Goal: Check status: Check status

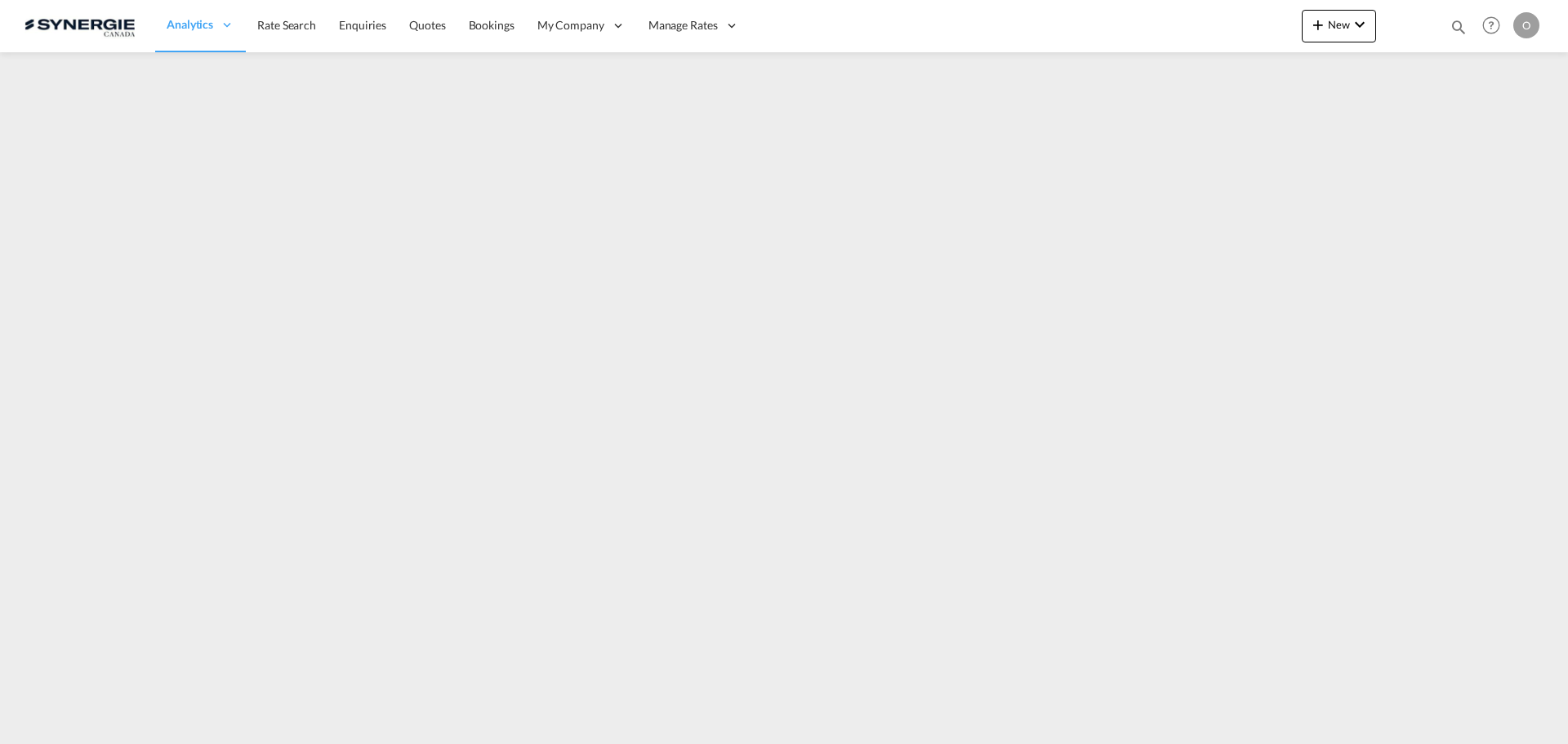
click at [1458, 27] on md-icon "icon-magnify" at bounding box center [1458, 27] width 18 height 18
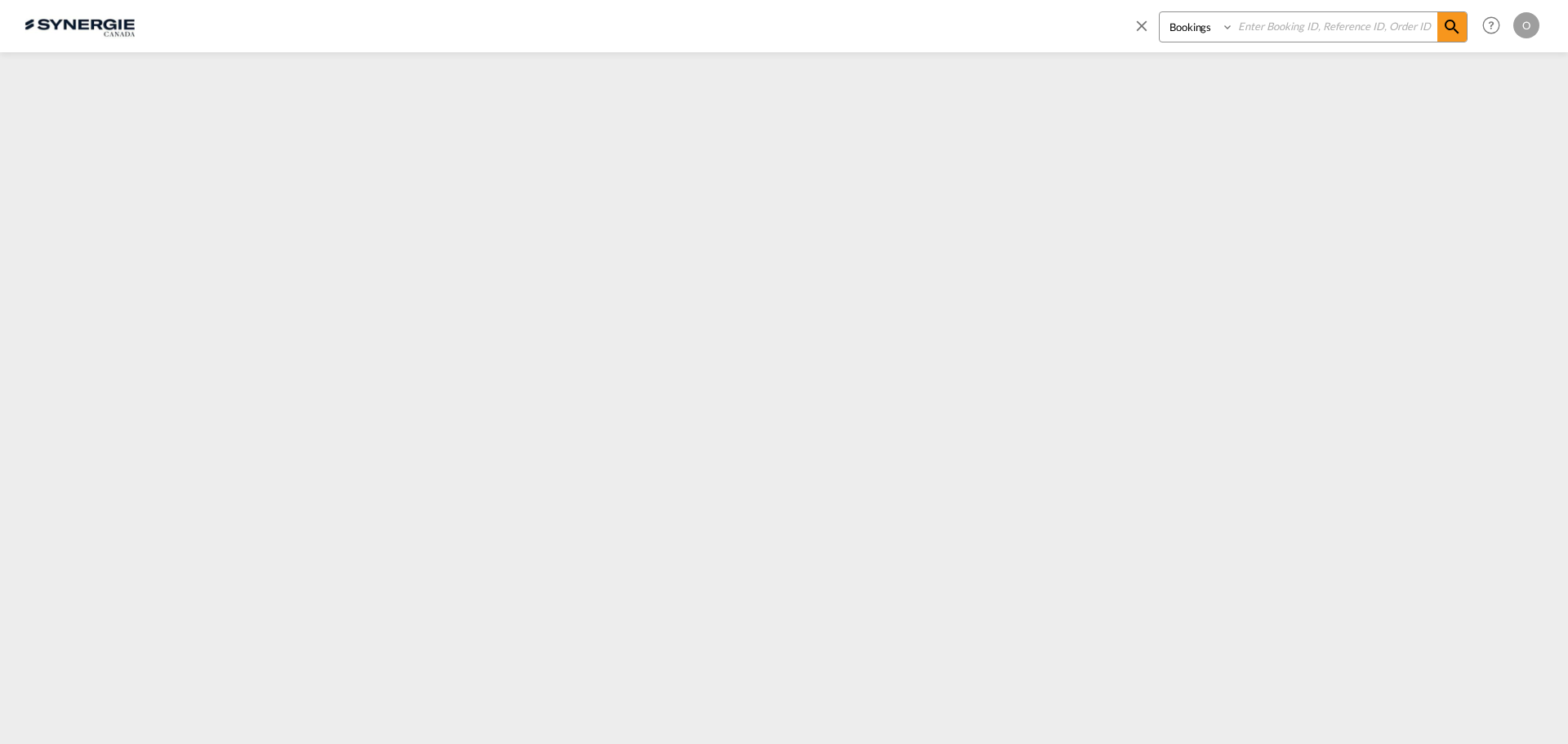
click at [1211, 27] on select "Bookings Quotes Enquiries" at bounding box center [1198, 27] width 78 height 30
select select "Quotes"
click at [1160, 12] on select "Bookings Quotes Enquiries" at bounding box center [1198, 27] width 78 height 30
click at [1293, 28] on input at bounding box center [1335, 27] width 203 height 29
paste input "SYC000015152"
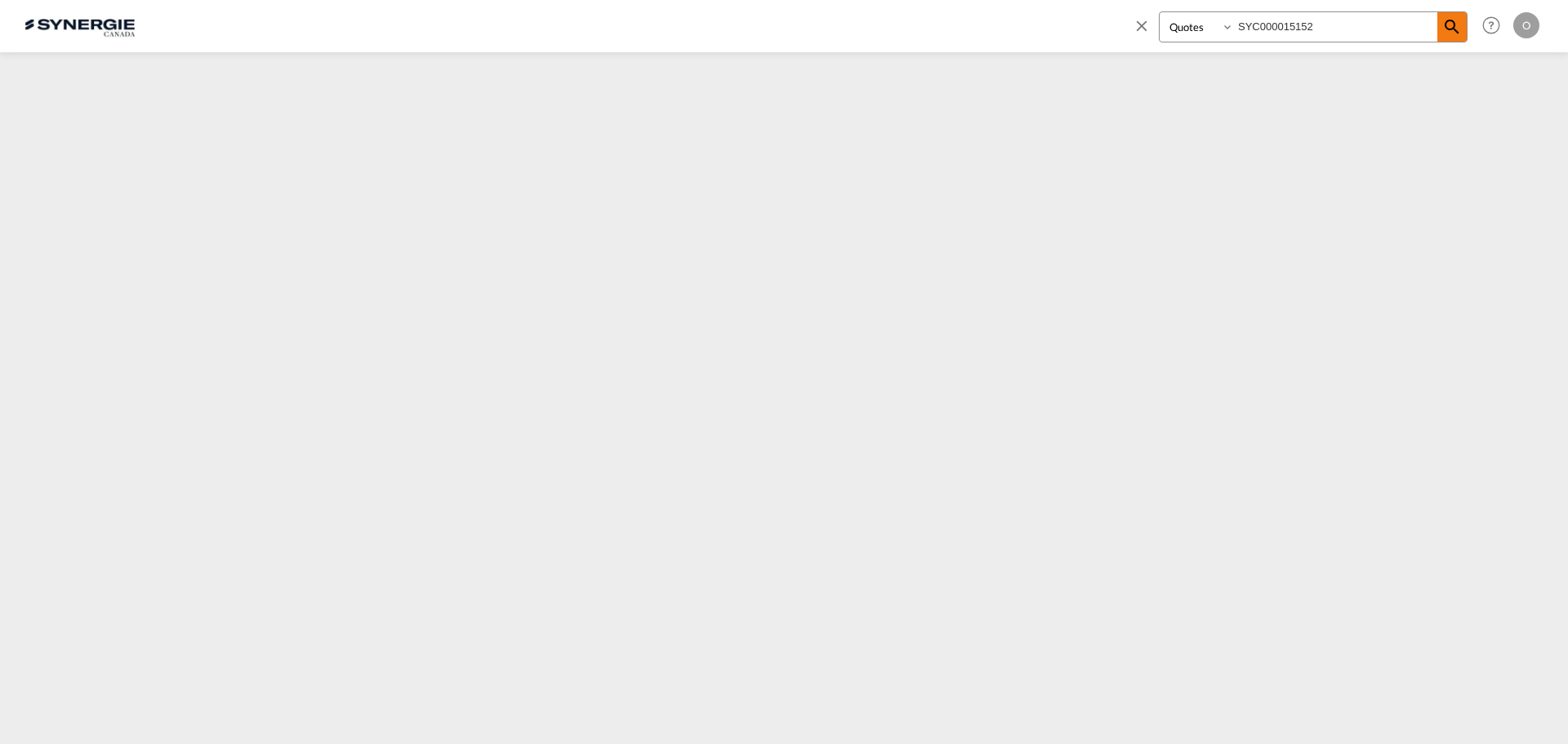
type input "SYC000015152"
click at [1458, 30] on md-icon "icon-magnify" at bounding box center [1452, 27] width 19 height 19
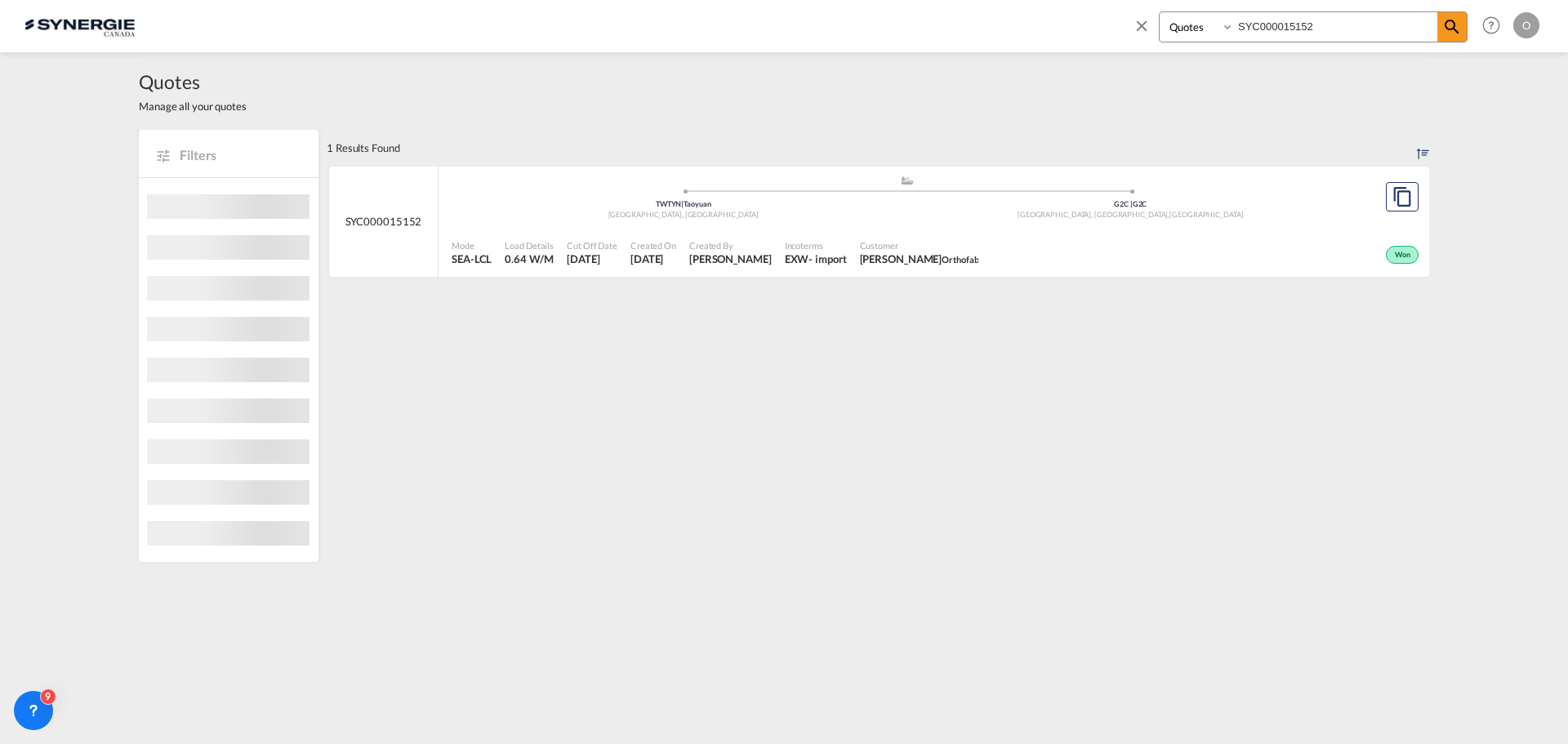
click at [1002, 263] on div "Won" at bounding box center [1203, 253] width 438 height 41
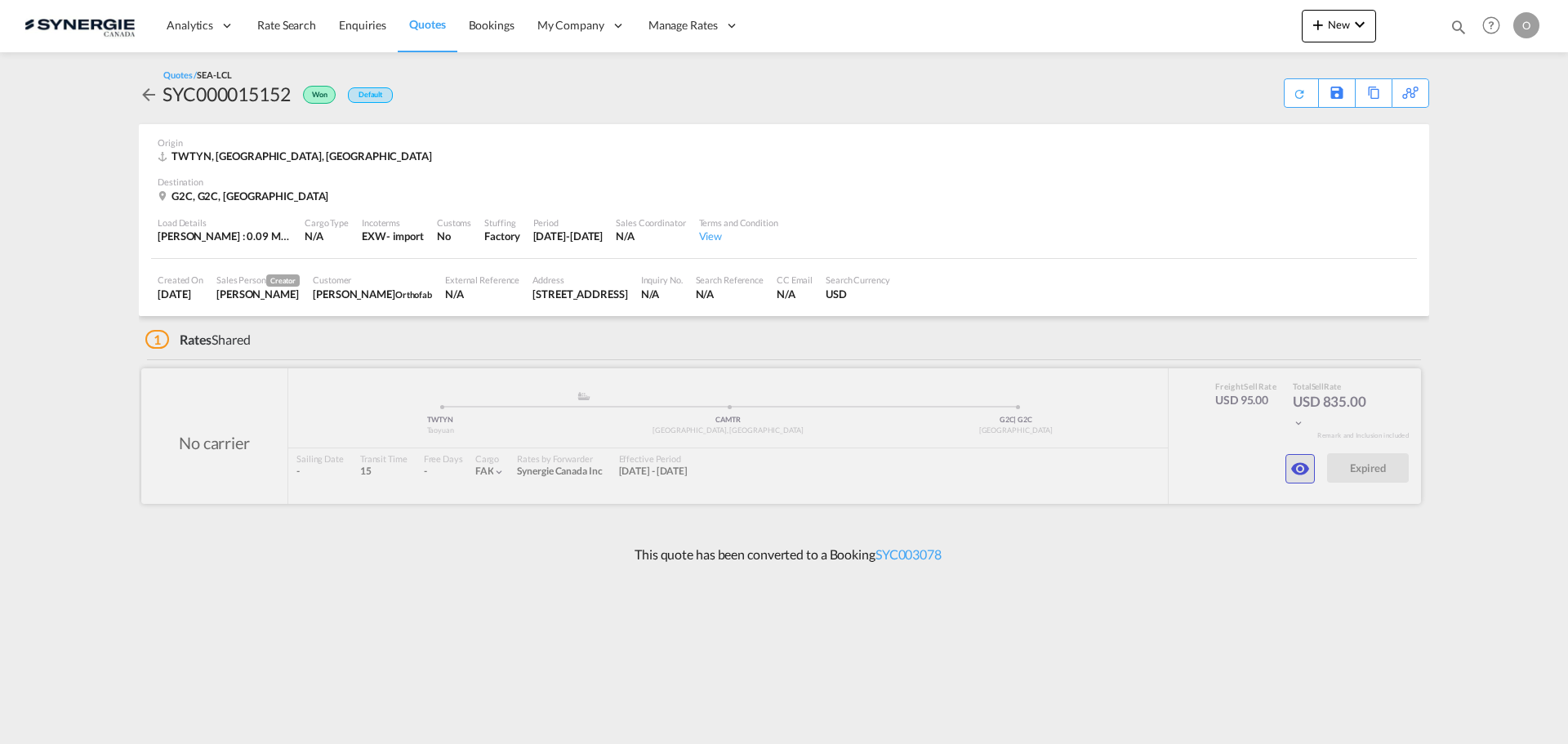
click at [1295, 469] on md-icon "icon-eye" at bounding box center [1300, 468] width 19 height 19
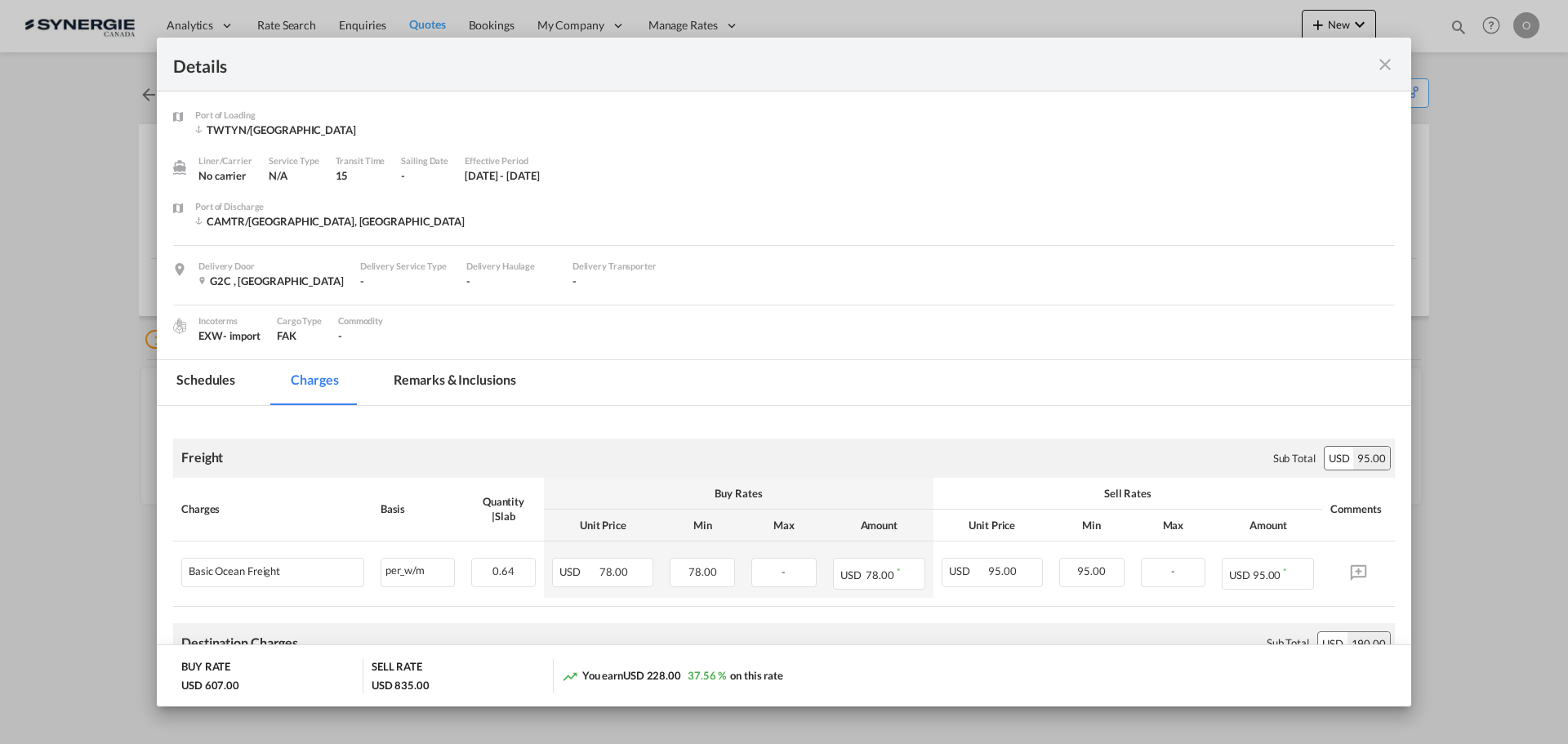
click at [496, 387] on md-tab-item "Remarks & Inclusions" at bounding box center [454, 382] width 161 height 45
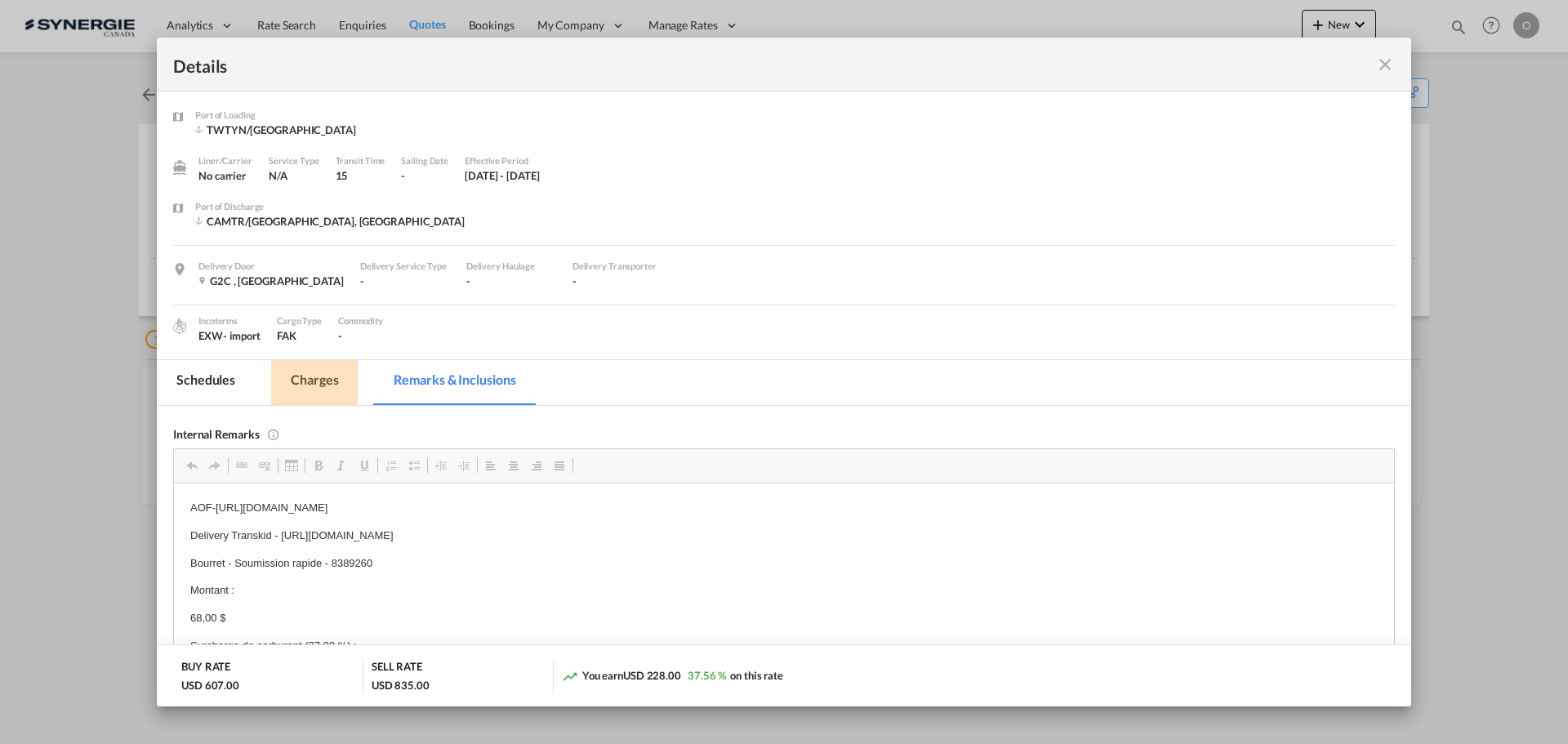
click at [309, 387] on md-tab-item "Charges" at bounding box center [314, 382] width 86 height 45
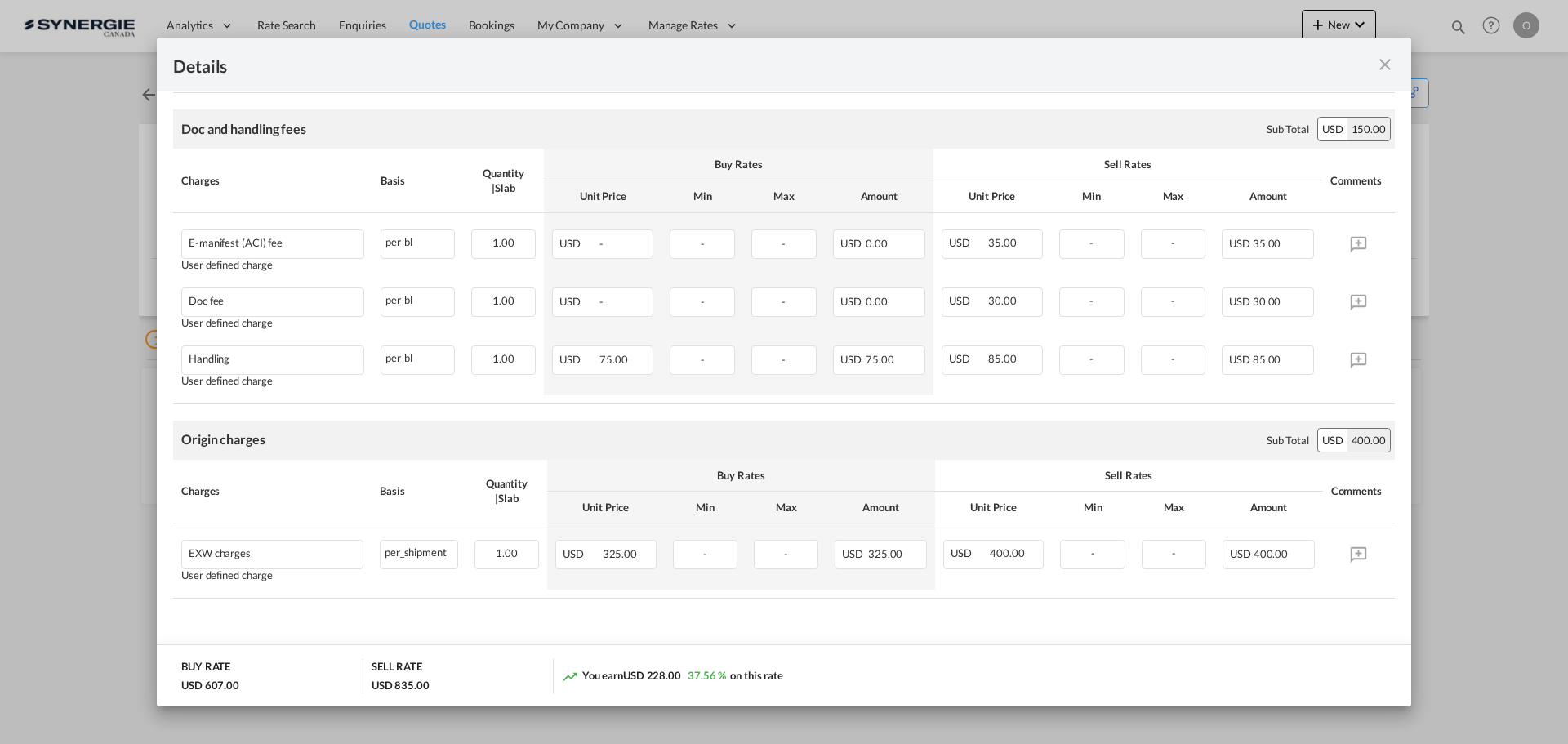
scroll to position [757, 0]
click at [1388, 62] on md-icon "icon-close fg-AAA8AD m-0 cursor" at bounding box center [1385, 64] width 19 height 19
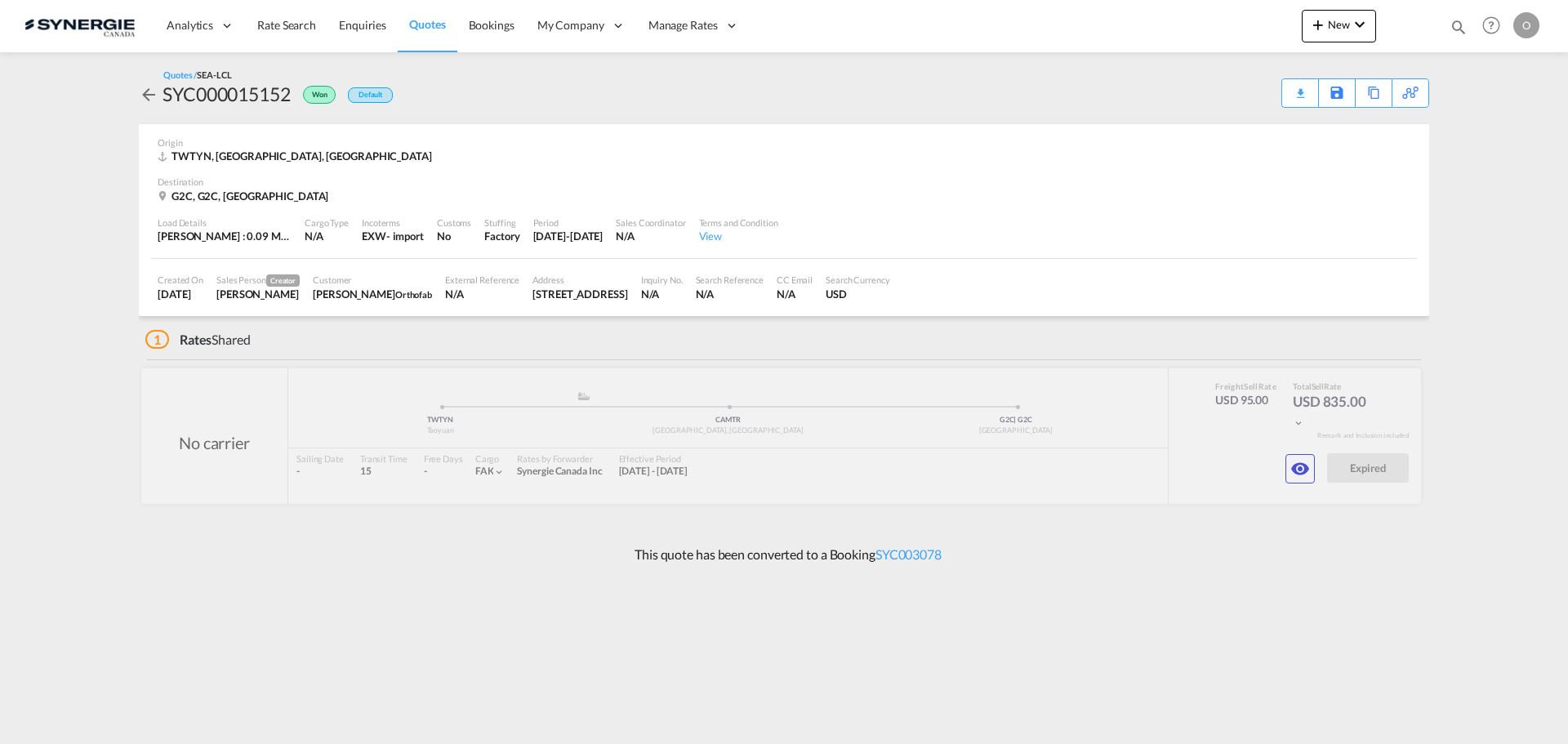
click at [141, 93] on md-icon "icon-arrow-left" at bounding box center [148, 95] width 19 height 19
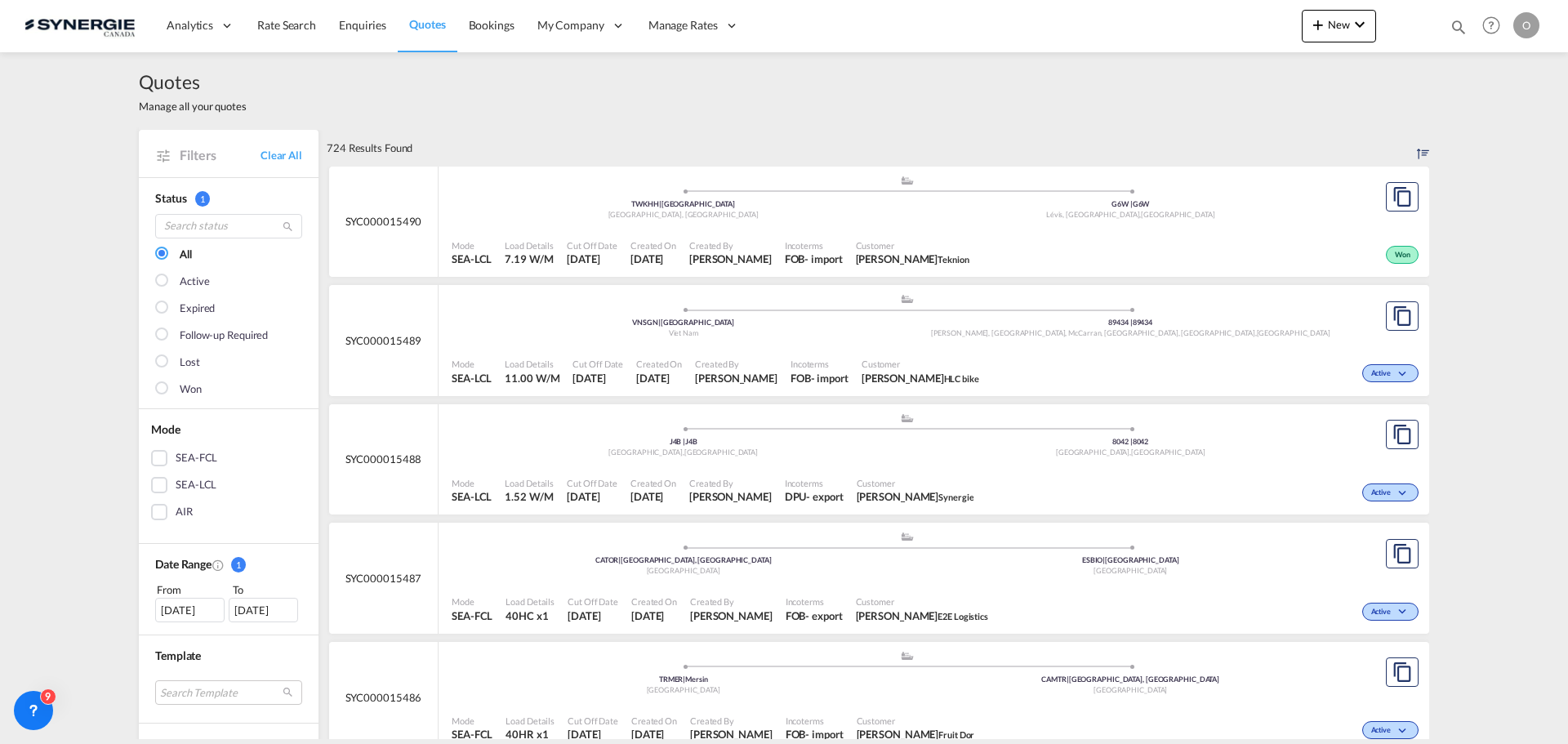
click at [1455, 25] on md-icon "icon-magnify" at bounding box center [1458, 27] width 18 height 18
click at [1197, 34] on select "Bookings Quotes Enquiries" at bounding box center [1198, 27] width 78 height 30
select select "Quotes"
click at [1160, 12] on select "Bookings Quotes Enquiries" at bounding box center [1198, 27] width 78 height 30
click at [1287, 33] on input at bounding box center [1335, 27] width 203 height 29
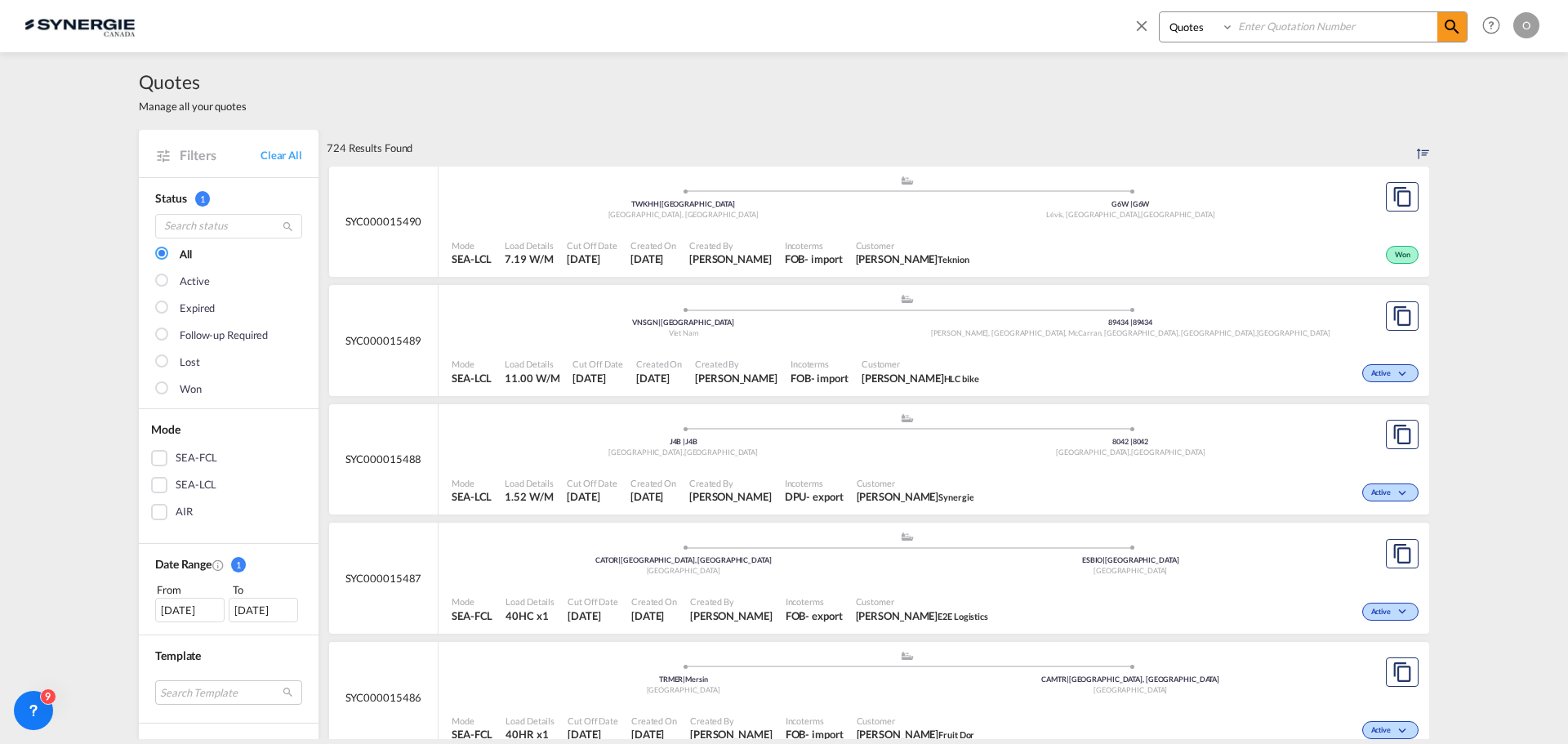
paste input "SYC000014897"
type input "SYC000014897"
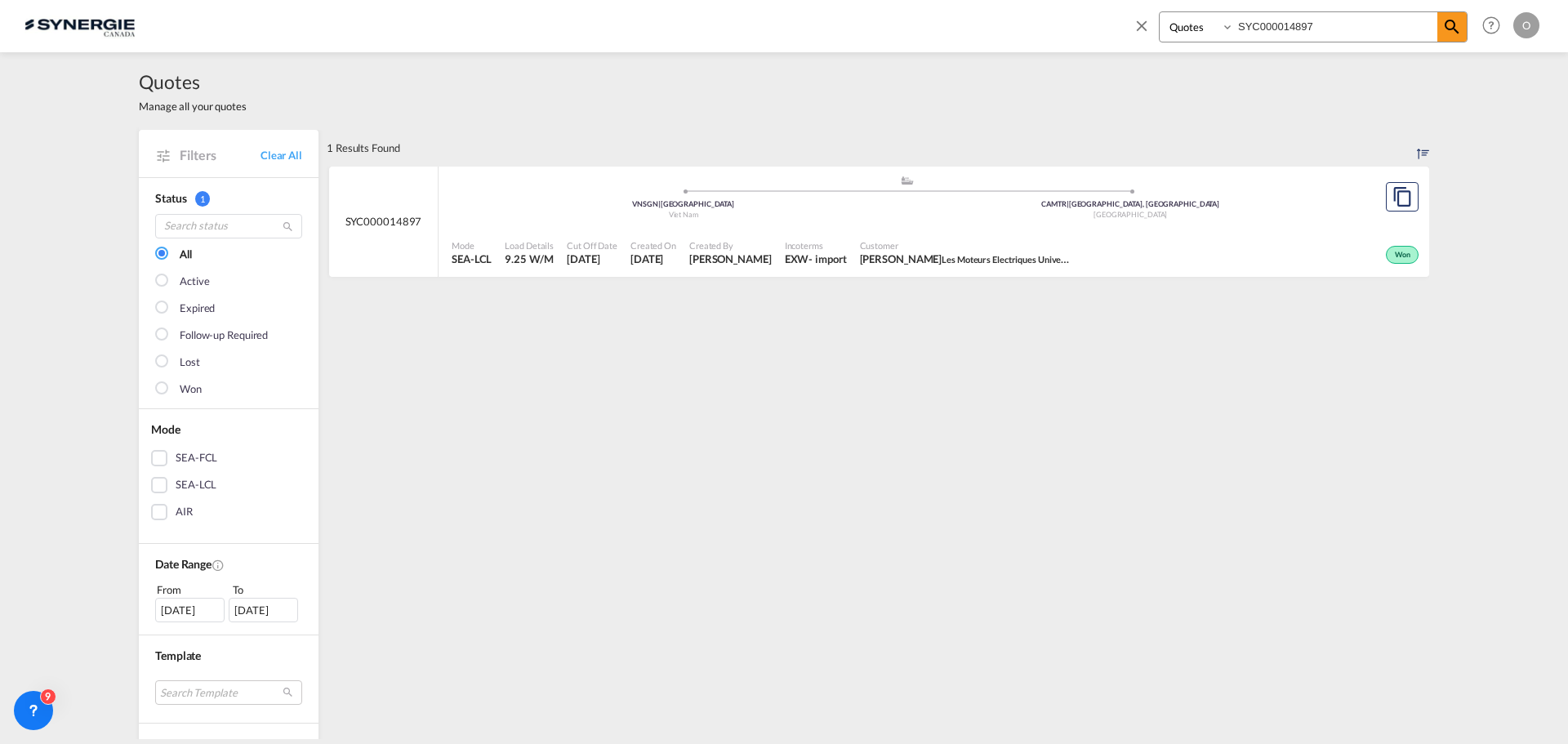
click at [853, 253] on div "Customer Sofia Papafotiou Les Moteurs Electriques Universal" at bounding box center [966, 253] width 225 height 41
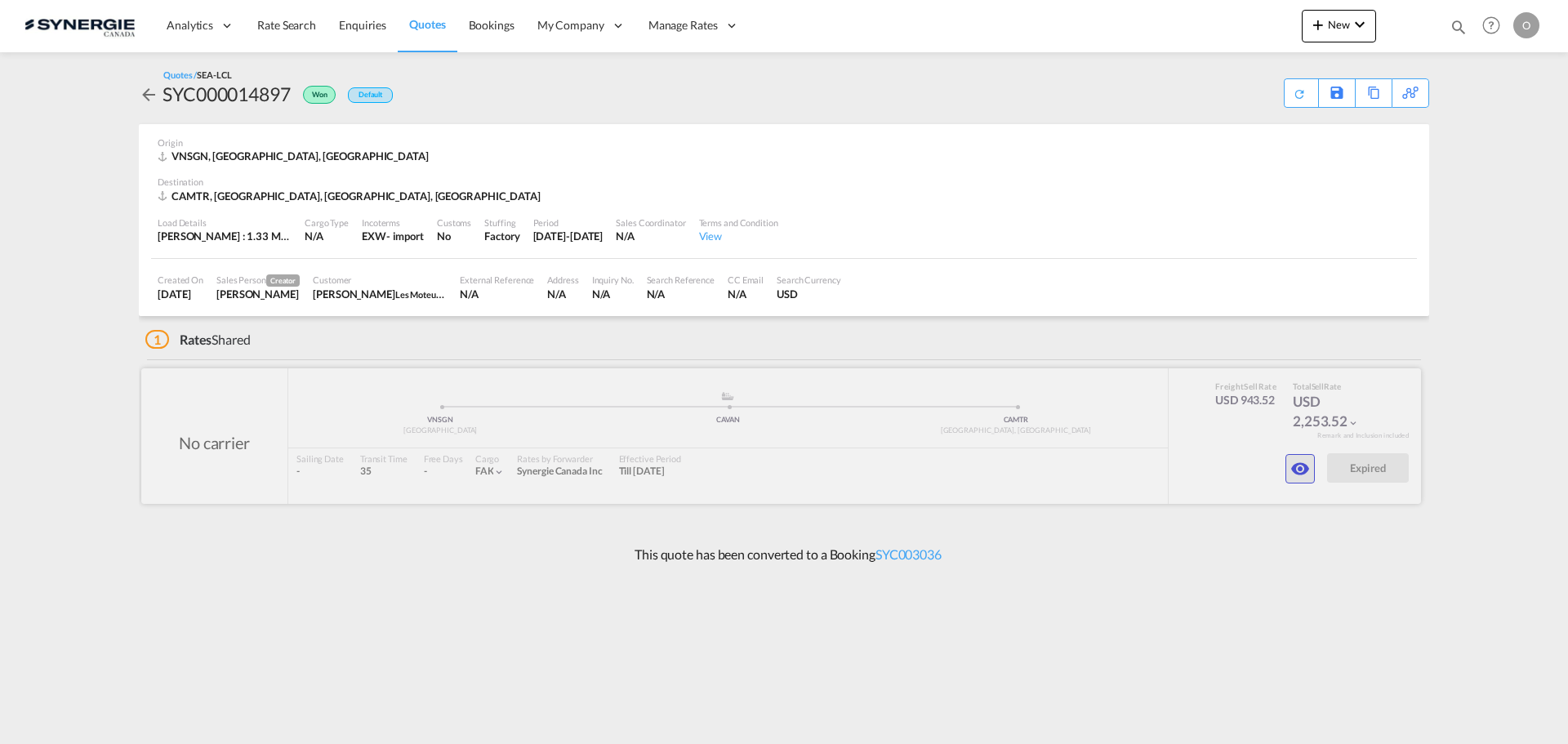
click at [1295, 464] on md-icon "icon-eye" at bounding box center [1300, 468] width 19 height 19
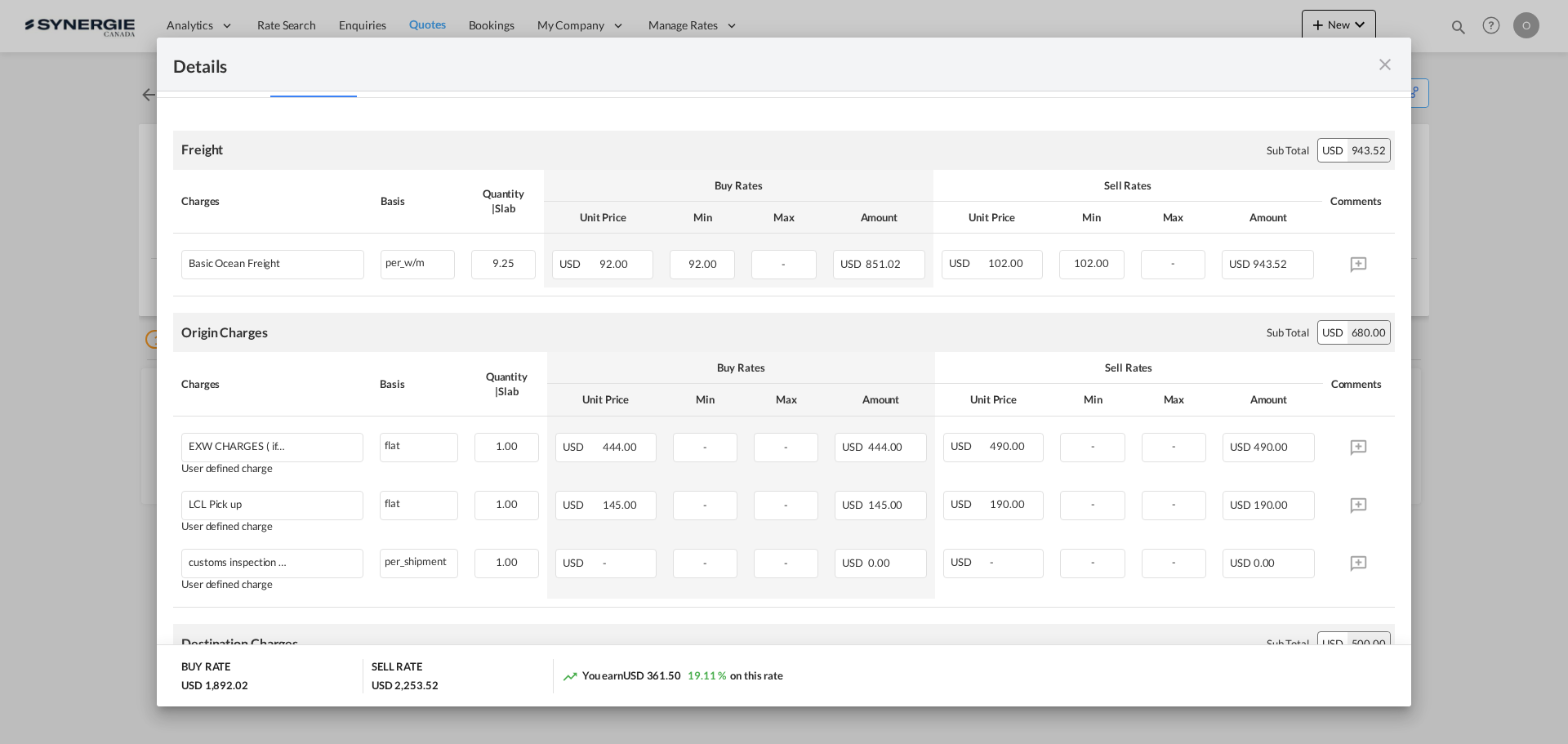
scroll to position [327, 0]
